Goal: Transaction & Acquisition: Purchase product/service

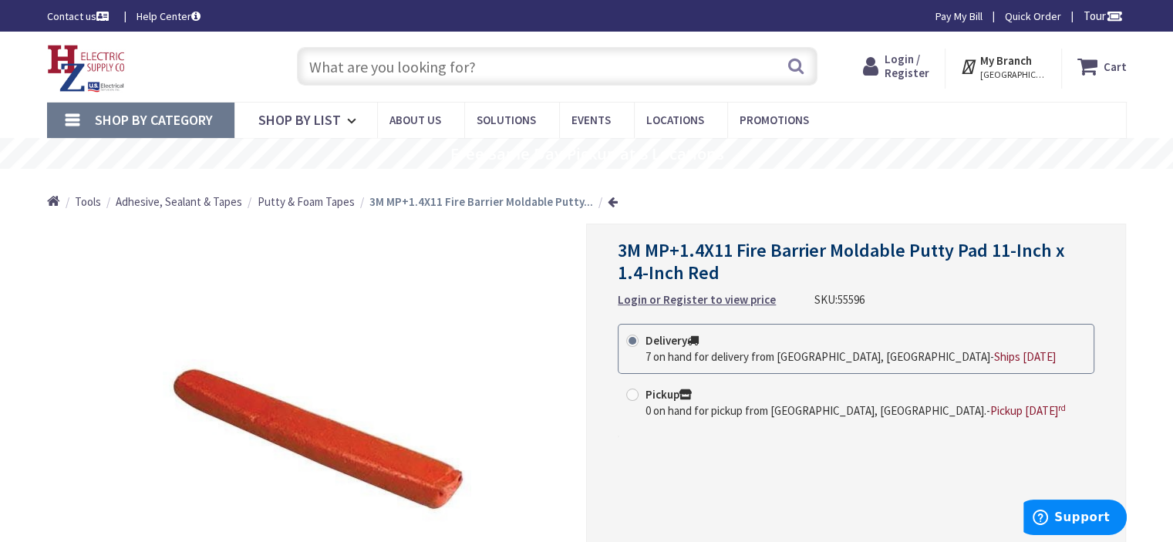
click at [911, 59] on span "Login / Register" at bounding box center [906, 66] width 45 height 29
